Goal: Information Seeking & Learning: Check status

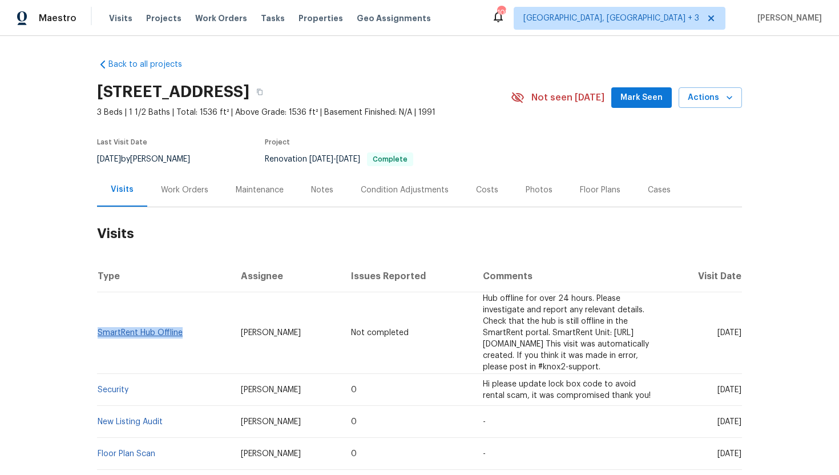
drag, startPoint x: 187, startPoint y: 330, endPoint x: 99, endPoint y: 328, distance: 87.4
click at [99, 328] on td "SmartRent Hub Offline" at bounding box center [164, 333] width 135 height 82
copy link "SmartRent Hub Offline"
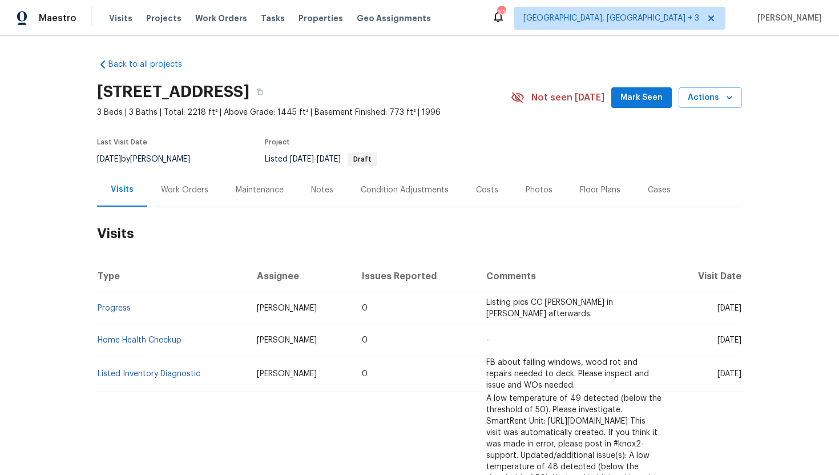
click at [208, 198] on div "Work Orders" at bounding box center [184, 190] width 75 height 34
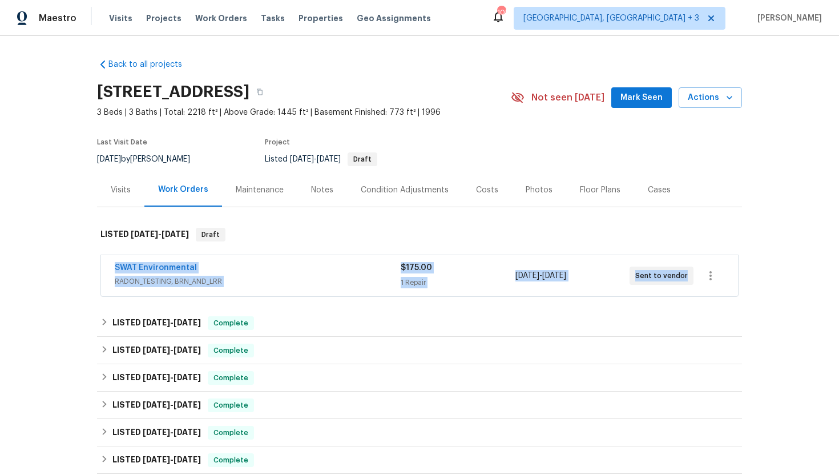
drag, startPoint x: 692, startPoint y: 275, endPoint x: 100, endPoint y: 271, distance: 591.5
click at [100, 271] on div "SWAT Environmental RADON_TESTING, BRN_AND_LRR $175.00 1 Repair 9/29/2025 - 10/3…" at bounding box center [419, 276] width 638 height 42
copy div "SWAT Environmental RADON_TESTING, BRN_AND_LRR $175.00 1 Repair 9/29/2025 - 10/3…"
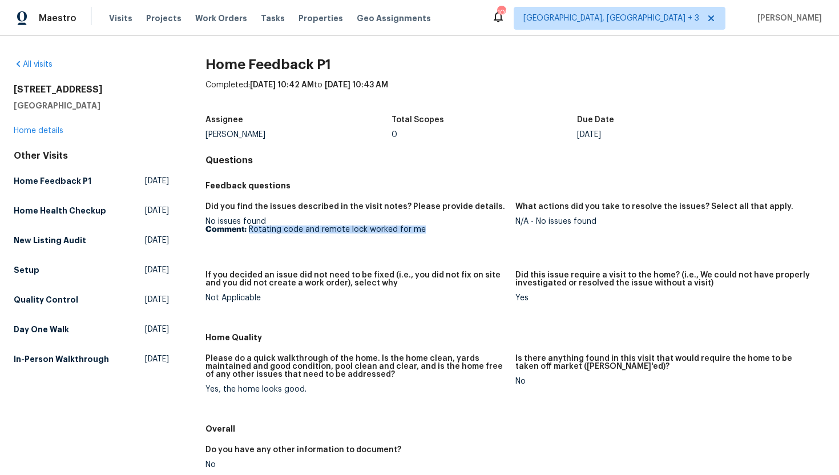
drag, startPoint x: 448, startPoint y: 231, endPoint x: 249, endPoint y: 232, distance: 199.3
click at [249, 232] on p "Comment: Rotating code and remote lock worked for me" at bounding box center [356, 230] width 301 height 8
copy p "Rotating code and remote lock worked for me"
drag, startPoint x: 606, startPoint y: 227, endPoint x: 536, endPoint y: 222, distance: 71.0
click at [536, 222] on figure "What actions did you take to resolve the issues? Select all that apply. N/A - N…" at bounding box center [671, 230] width 310 height 55
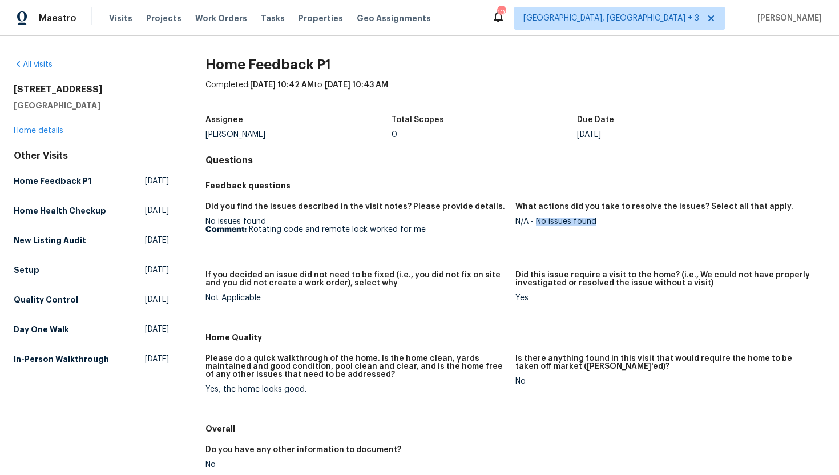
copy div "No issues found"
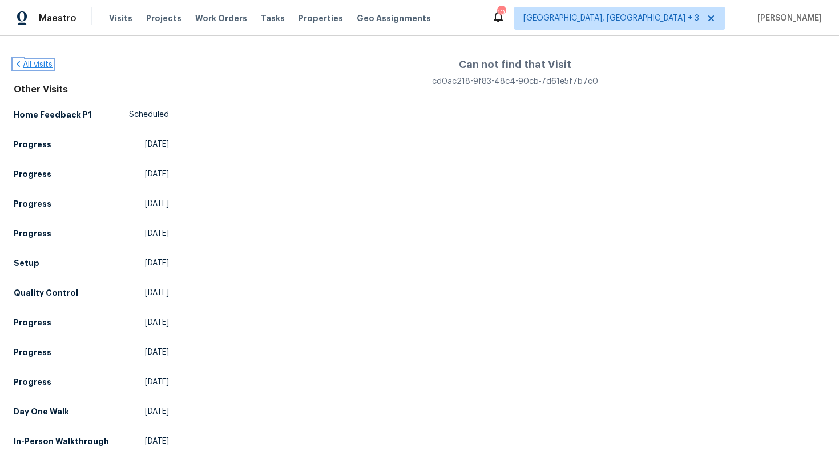
click at [42, 62] on link "All visits" at bounding box center [33, 65] width 39 height 8
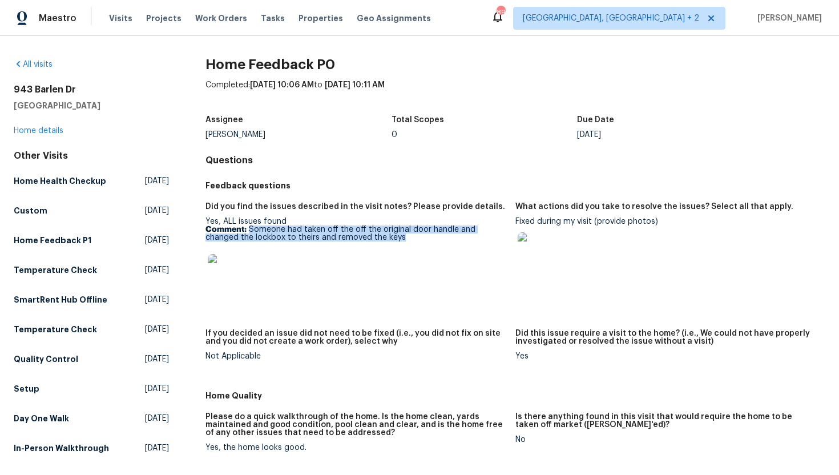
copy p "Someone had taken off the off the original door handle and changed the lockbox …"
drag, startPoint x: 377, startPoint y: 239, endPoint x: 250, endPoint y: 231, distance: 127.0
click at [250, 231] on p "Comment: Someone had taken off the off the original door handle and changed the…" at bounding box center [356, 234] width 301 height 16
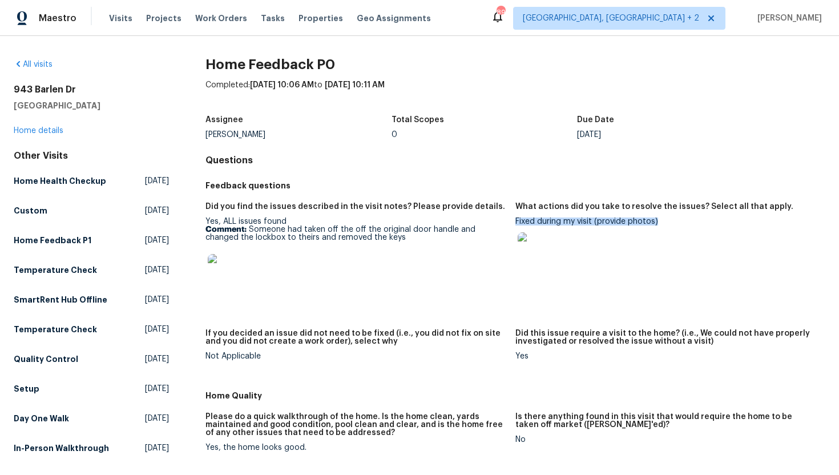
copy div "Fixed during my visit (provide photos)"
drag, startPoint x: 670, startPoint y: 227, endPoint x: 517, endPoint y: 224, distance: 153.1
click at [517, 224] on div "Fixed during my visit (provide photos)" at bounding box center [666, 247] width 301 height 58
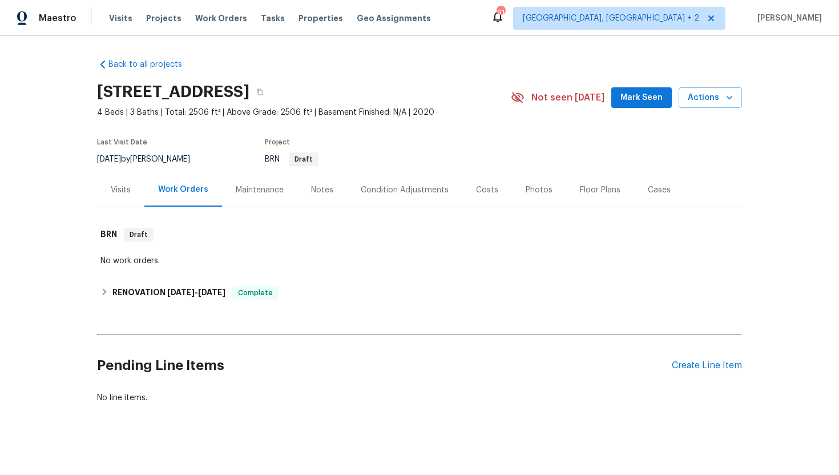
click at [128, 204] on div "Visits" at bounding box center [120, 190] width 47 height 34
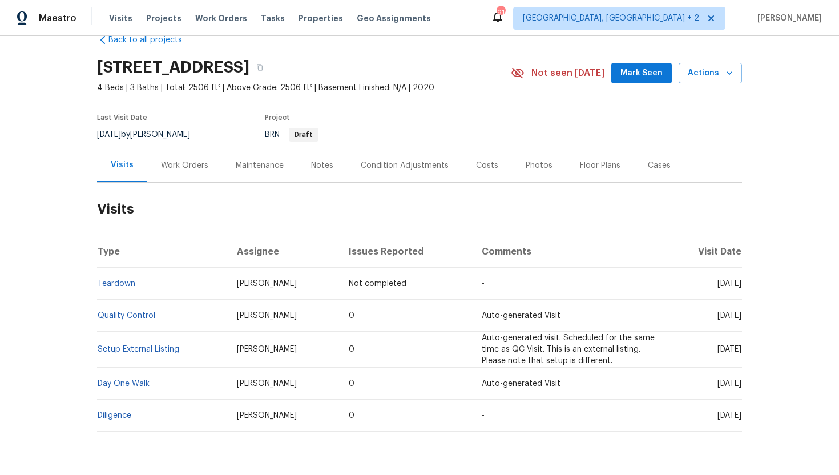
scroll to position [25, 0]
